Goal: Information Seeking & Learning: Learn about a topic

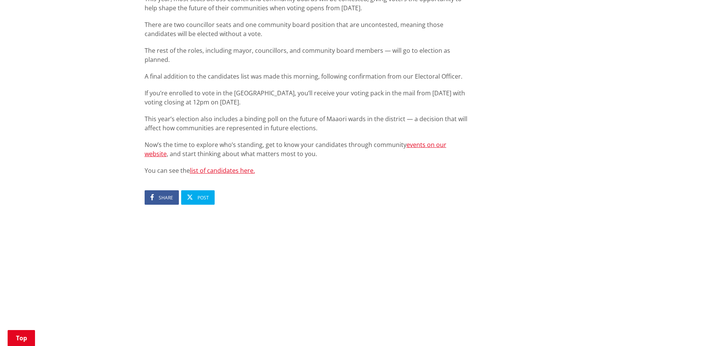
scroll to position [456, 0]
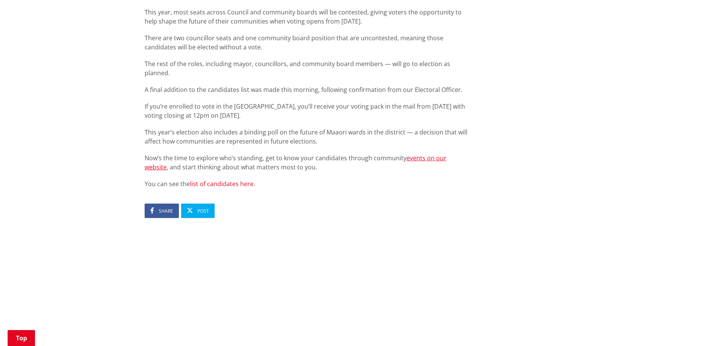
click at [233, 180] on link "list of candidates here." at bounding box center [222, 184] width 65 height 8
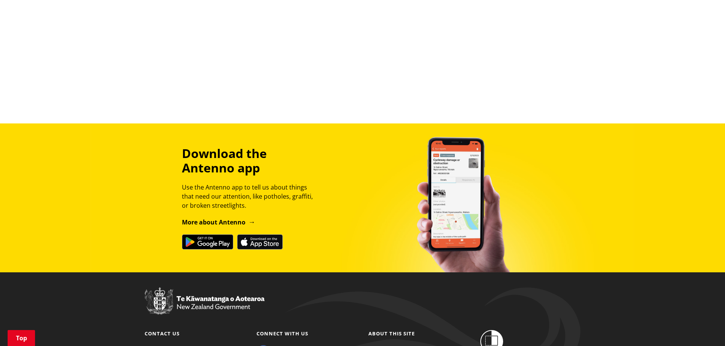
scroll to position [559, 0]
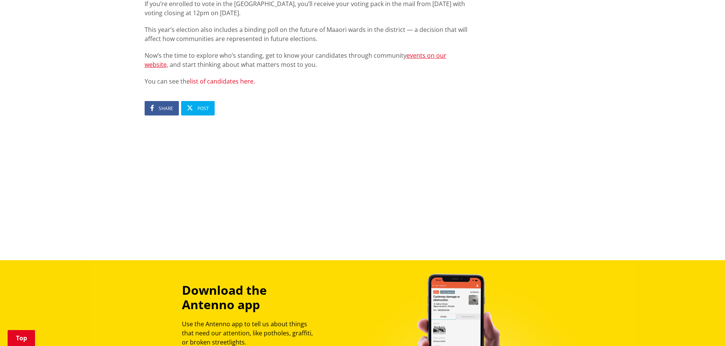
click at [227, 77] on link "list of candidates here." at bounding box center [222, 81] width 65 height 8
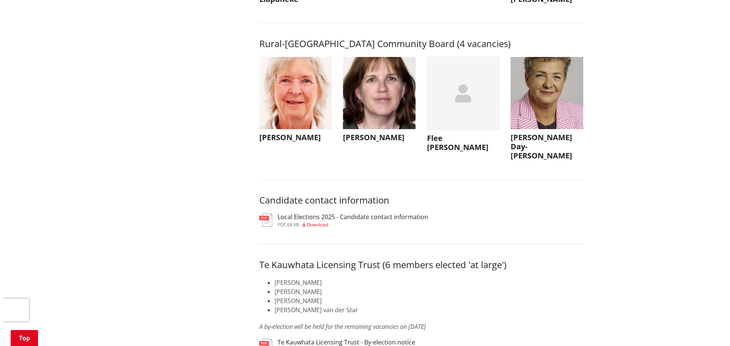
scroll to position [3537, 0]
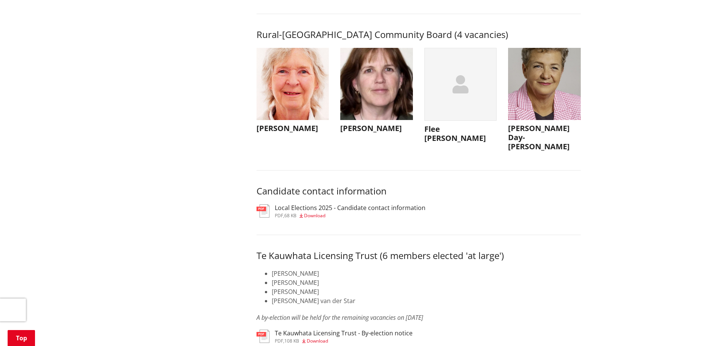
click at [288, 104] on img "button" at bounding box center [292, 84] width 73 height 73
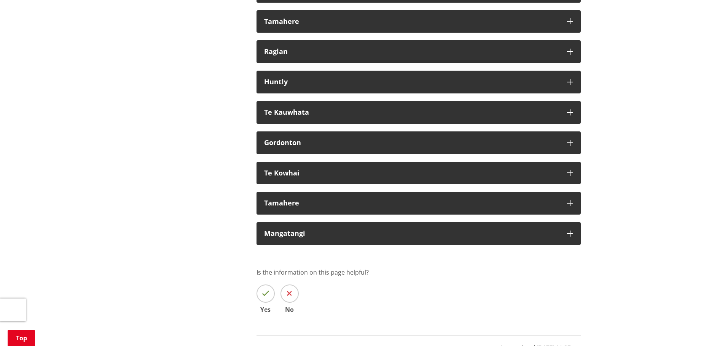
scroll to position [4488, 0]
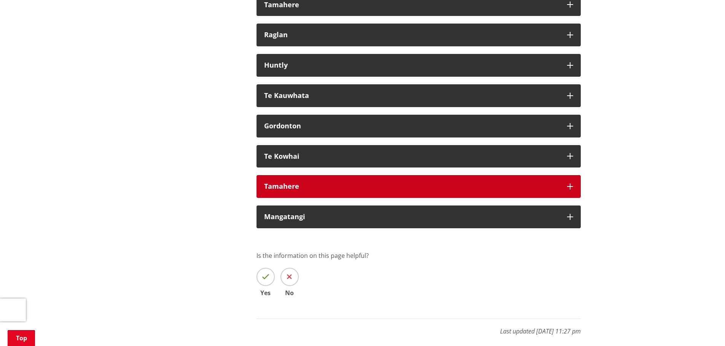
click at [279, 191] on div "Tamahere" at bounding box center [411, 187] width 295 height 8
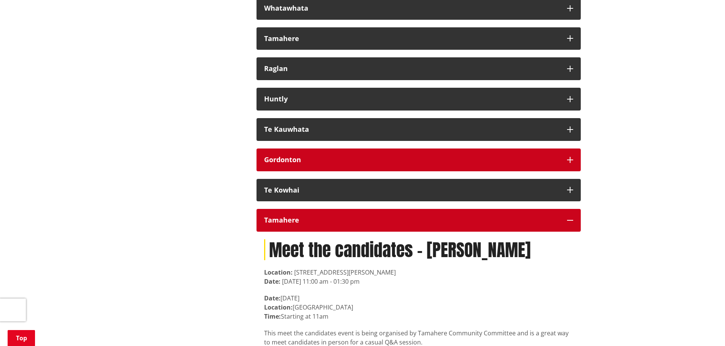
scroll to position [4450, 0]
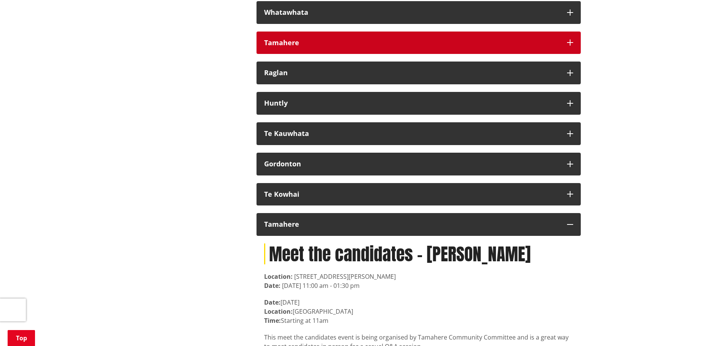
click at [277, 47] on div "Tamahere" at bounding box center [411, 43] width 295 height 8
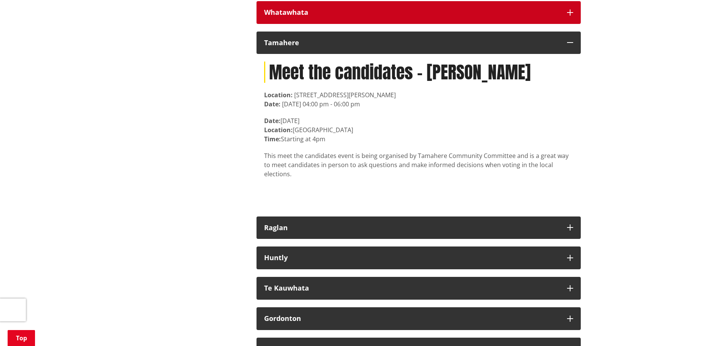
click at [284, 16] on div "Whatawhata" at bounding box center [411, 13] width 295 height 8
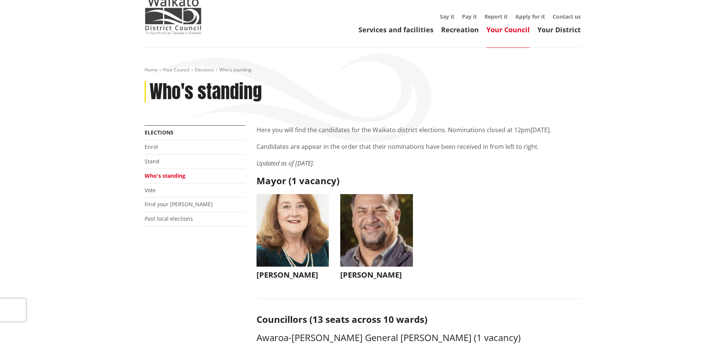
scroll to position [0, 0]
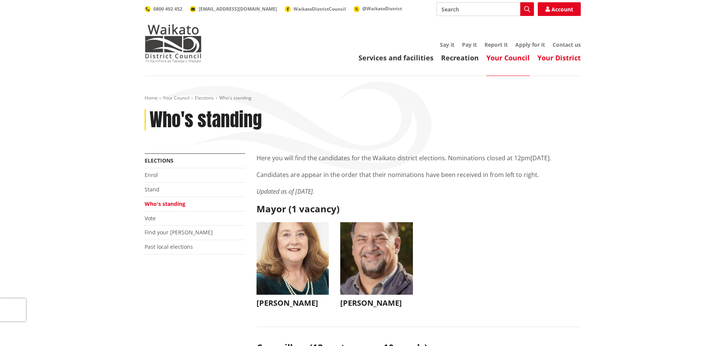
click at [555, 57] on link "Your District" at bounding box center [558, 57] width 43 height 9
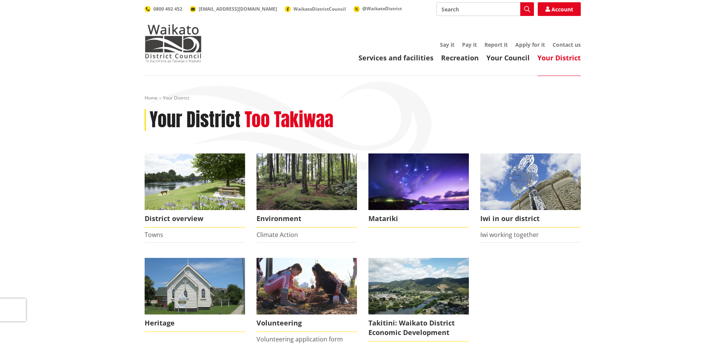
click at [556, 57] on link "Your District" at bounding box center [558, 57] width 43 height 9
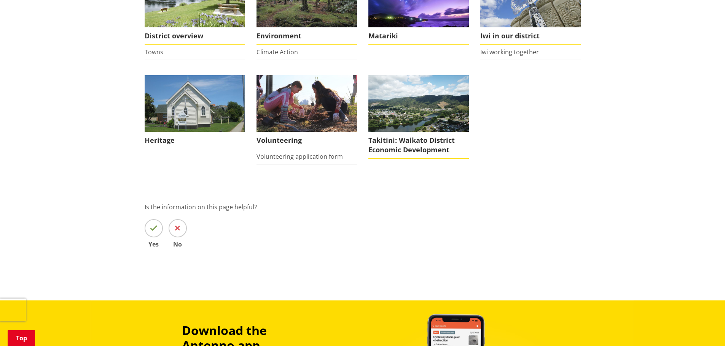
scroll to position [190, 0]
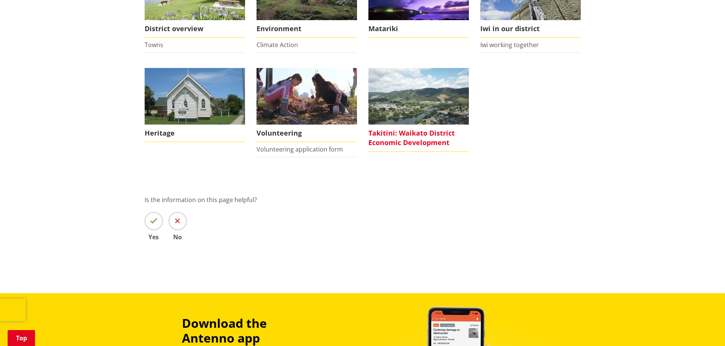
click at [416, 110] on img at bounding box center [418, 96] width 100 height 57
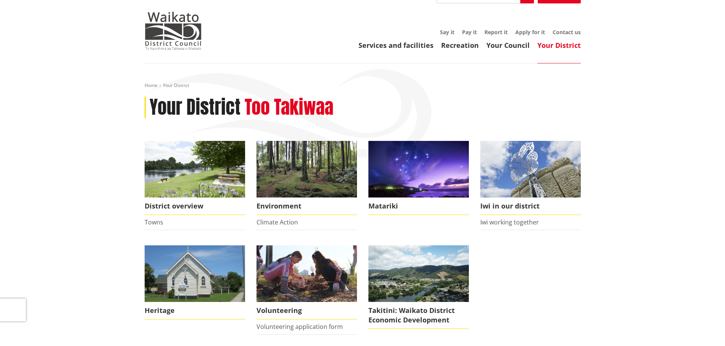
scroll to position [0, 0]
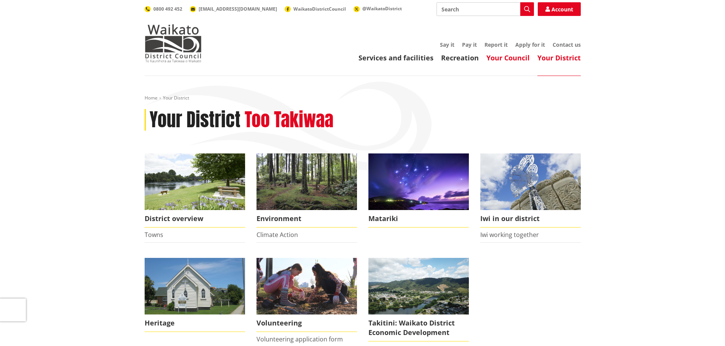
click at [506, 60] on link "Your Council" at bounding box center [507, 57] width 43 height 9
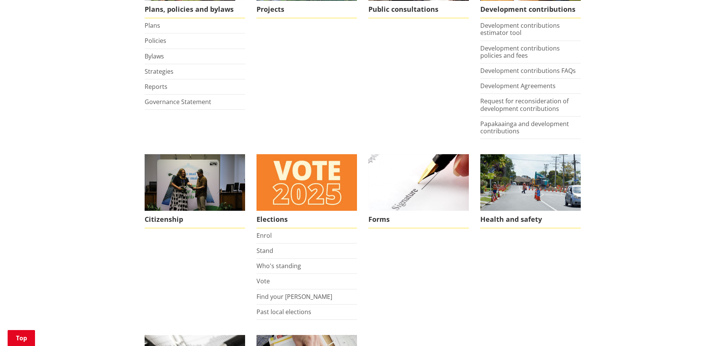
scroll to position [418, 0]
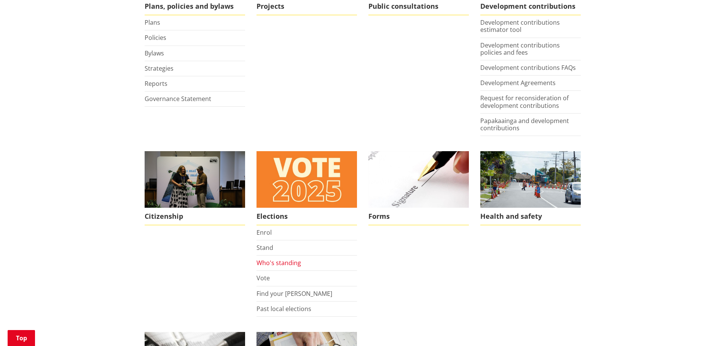
click at [280, 264] on link "Who's standing" at bounding box center [278, 263] width 44 height 8
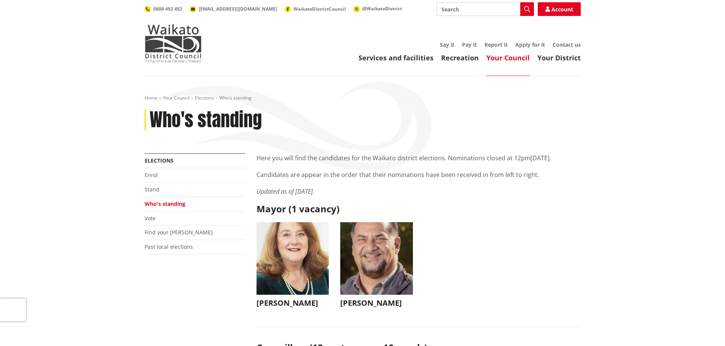
click at [563, 240] on ul "Jacqui Church Jacqui Church jacqui@jacquichurch.com +64 21 869 976 It has been …" at bounding box center [418, 272] width 335 height 101
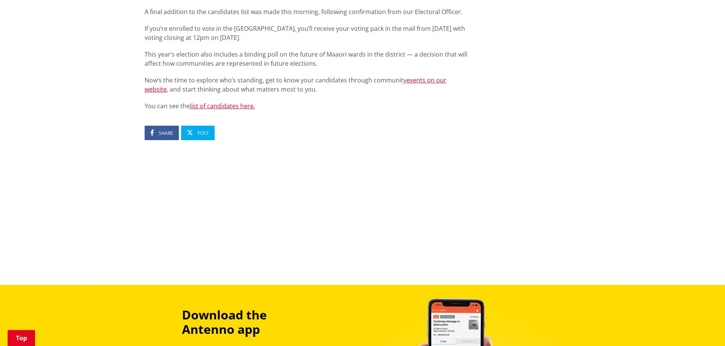
scroll to position [494, 0]
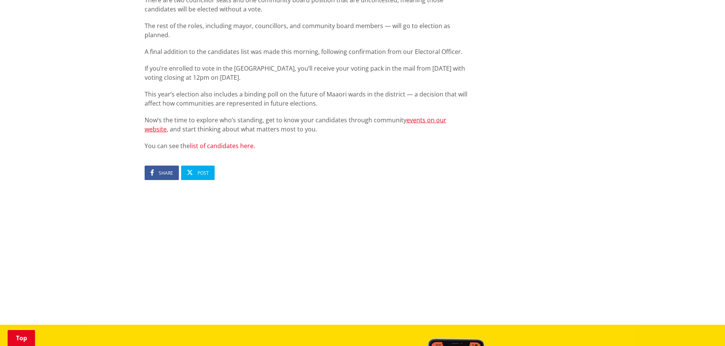
click at [229, 142] on link "list of candidates here." at bounding box center [222, 146] width 65 height 8
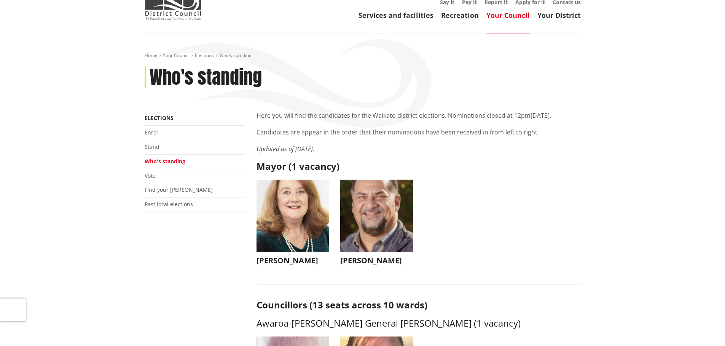
scroll to position [38, 0]
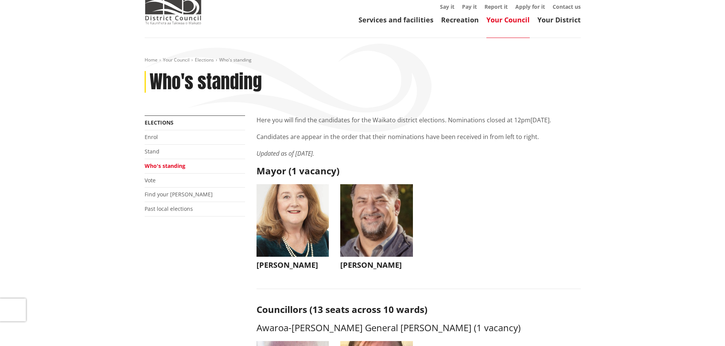
click at [172, 165] on link "Who's standing" at bounding box center [165, 165] width 41 height 7
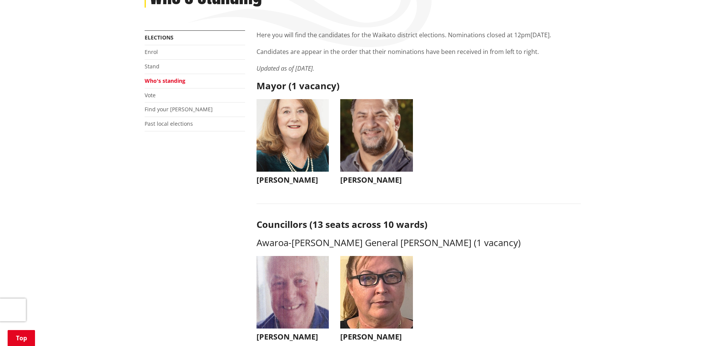
scroll to position [76, 0]
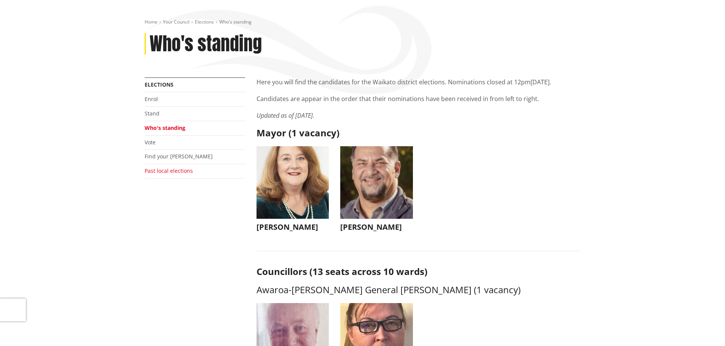
click at [172, 171] on link "Past local elections" at bounding box center [169, 170] width 48 height 7
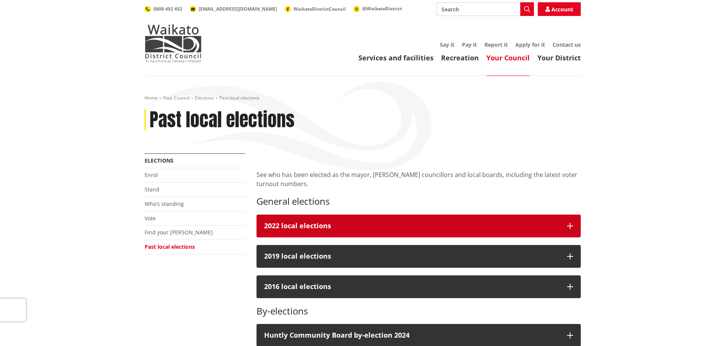
click at [316, 227] on div "2022 local elections" at bounding box center [411, 226] width 295 height 8
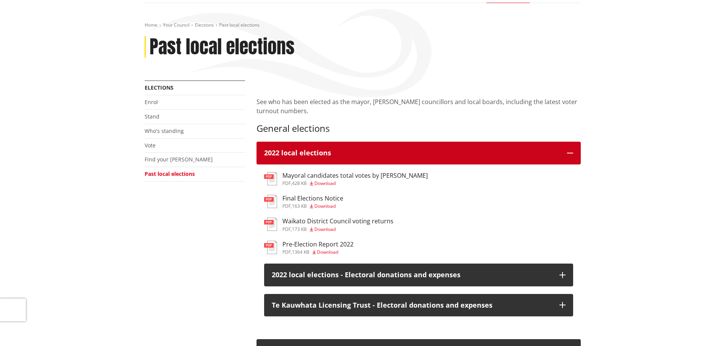
scroll to position [76, 0]
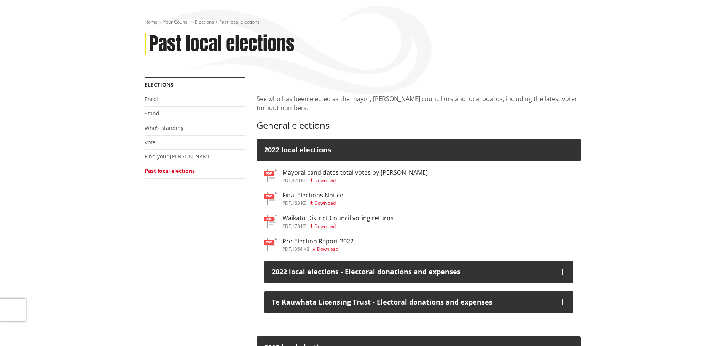
click at [347, 218] on h3 "Waikato District Council voting returns" at bounding box center [337, 218] width 111 height 7
